Goal: Find specific page/section: Find specific page/section

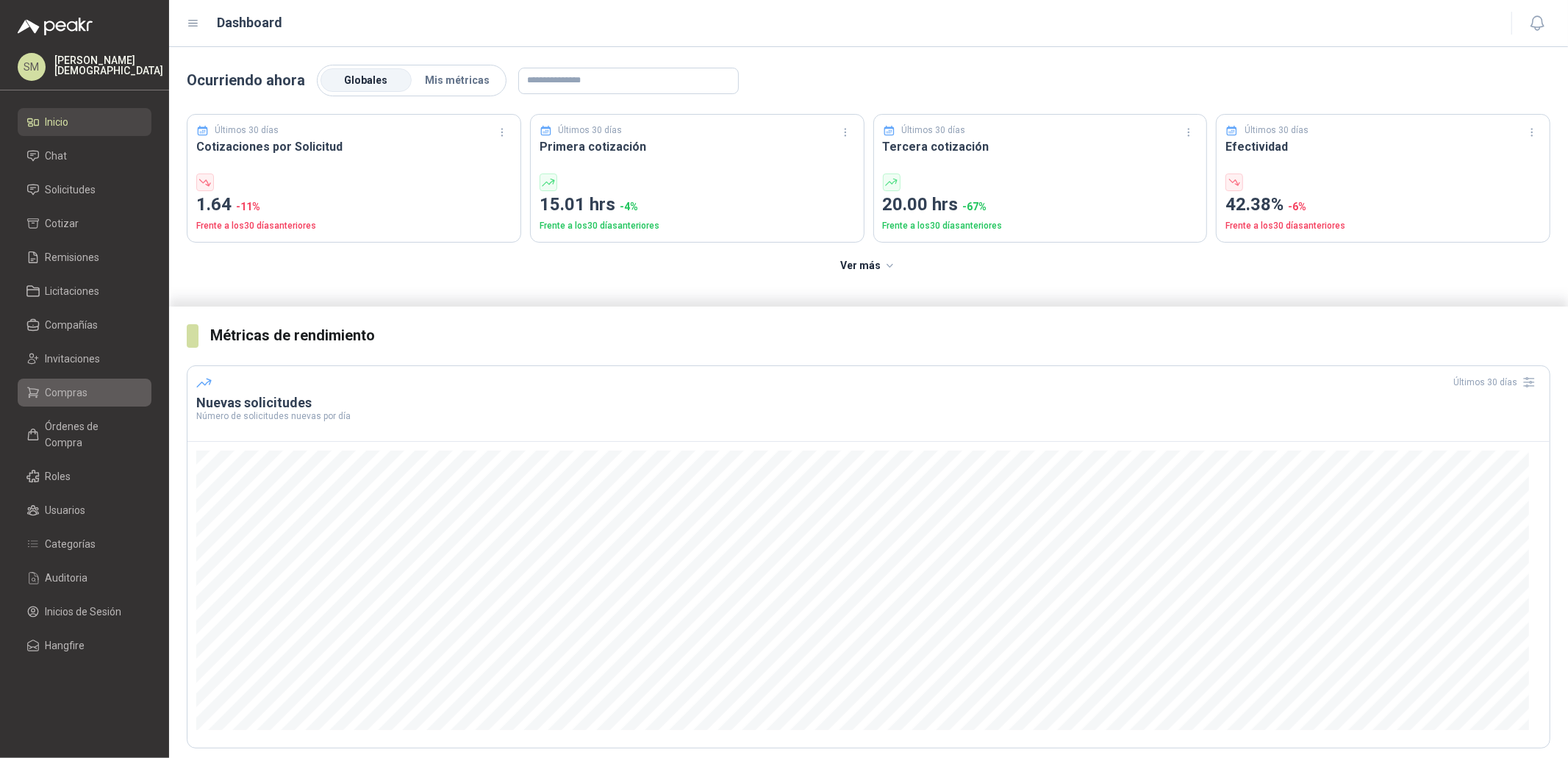
click at [77, 385] on span "Compras" at bounding box center [67, 392] width 43 height 16
